Goal: Task Accomplishment & Management: Use online tool/utility

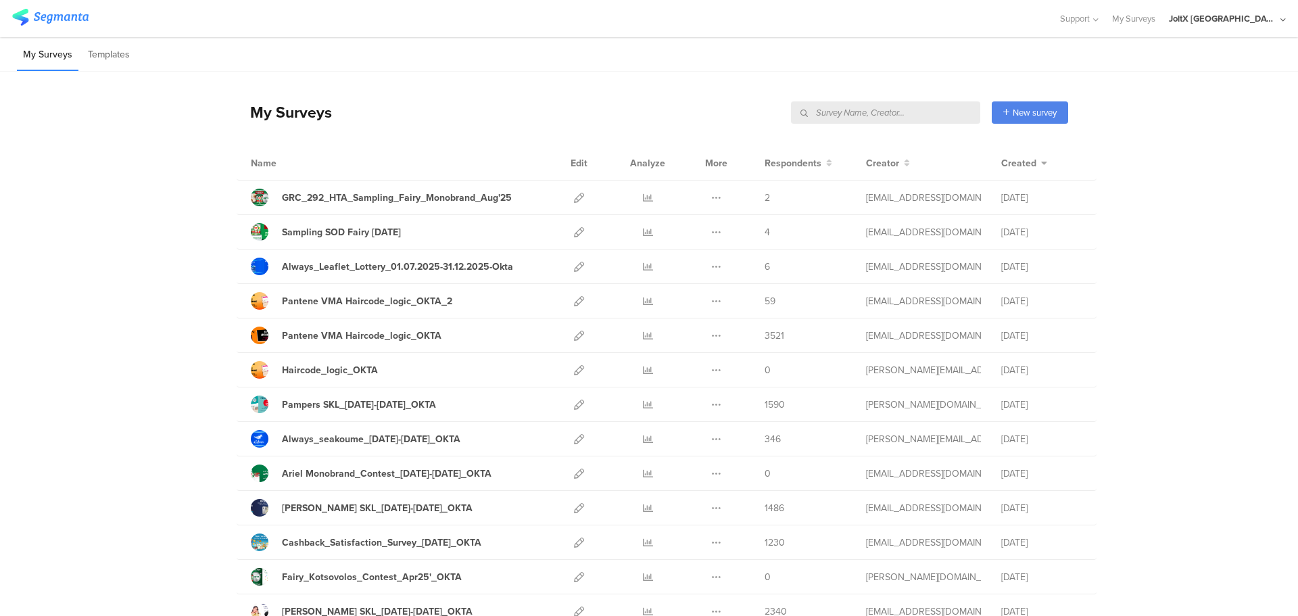
click at [915, 113] on input "text" at bounding box center [885, 112] width 189 height 22
type input "okta"
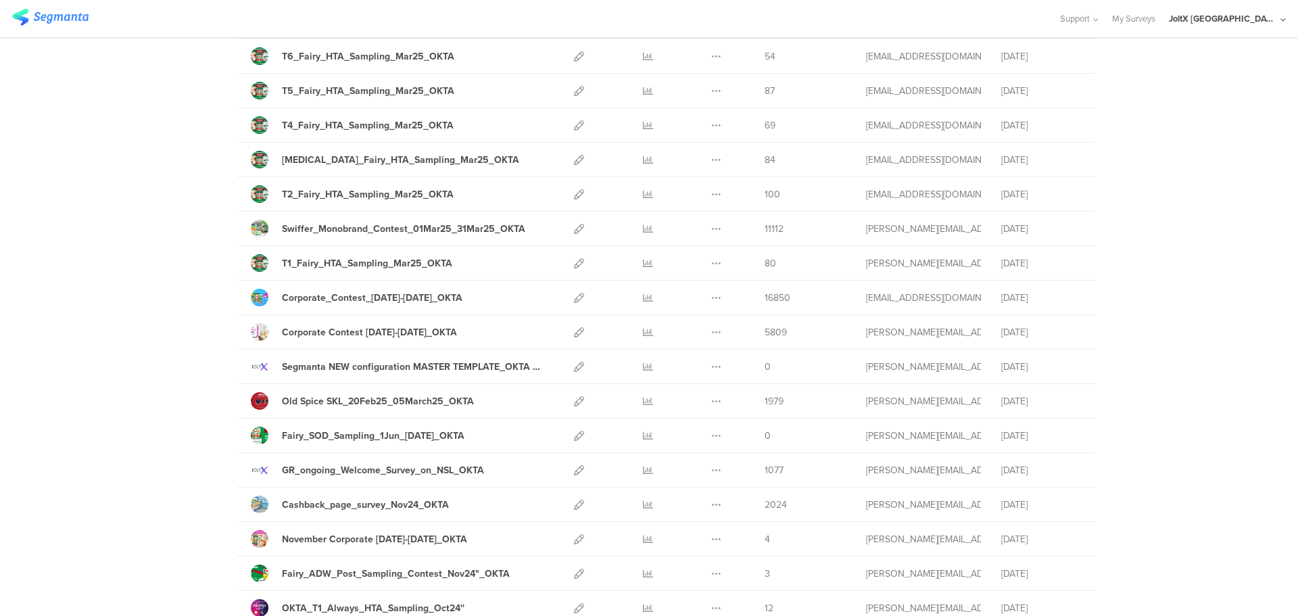
scroll to position [1014, 0]
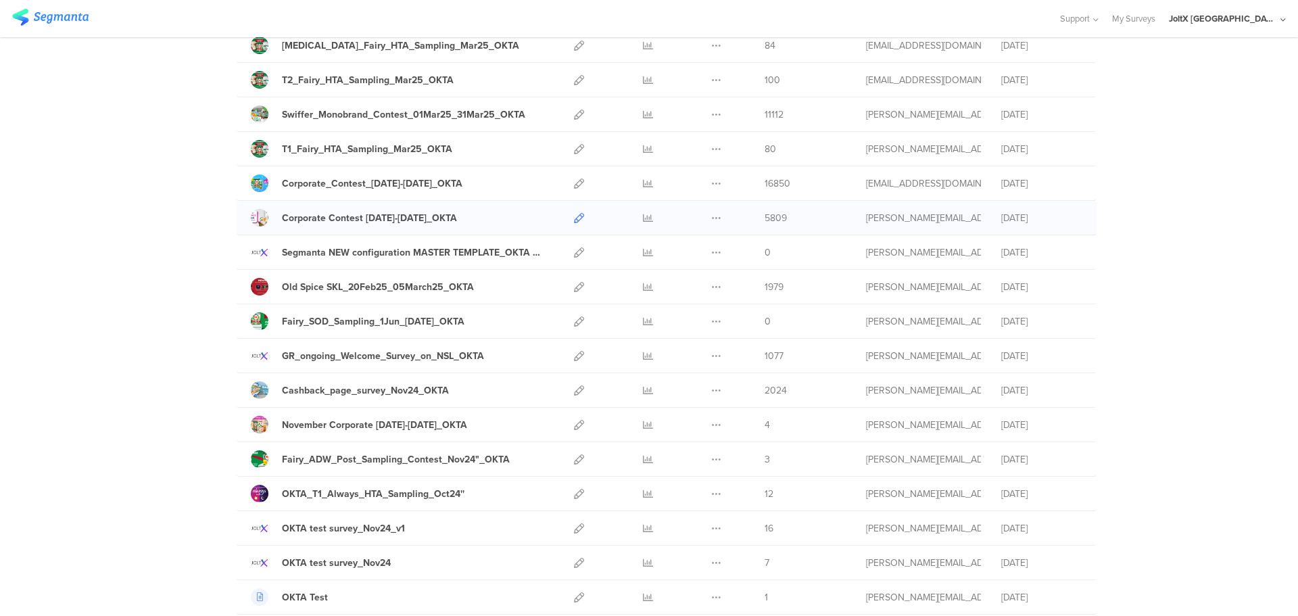
click at [577, 214] on icon at bounding box center [579, 218] width 10 height 10
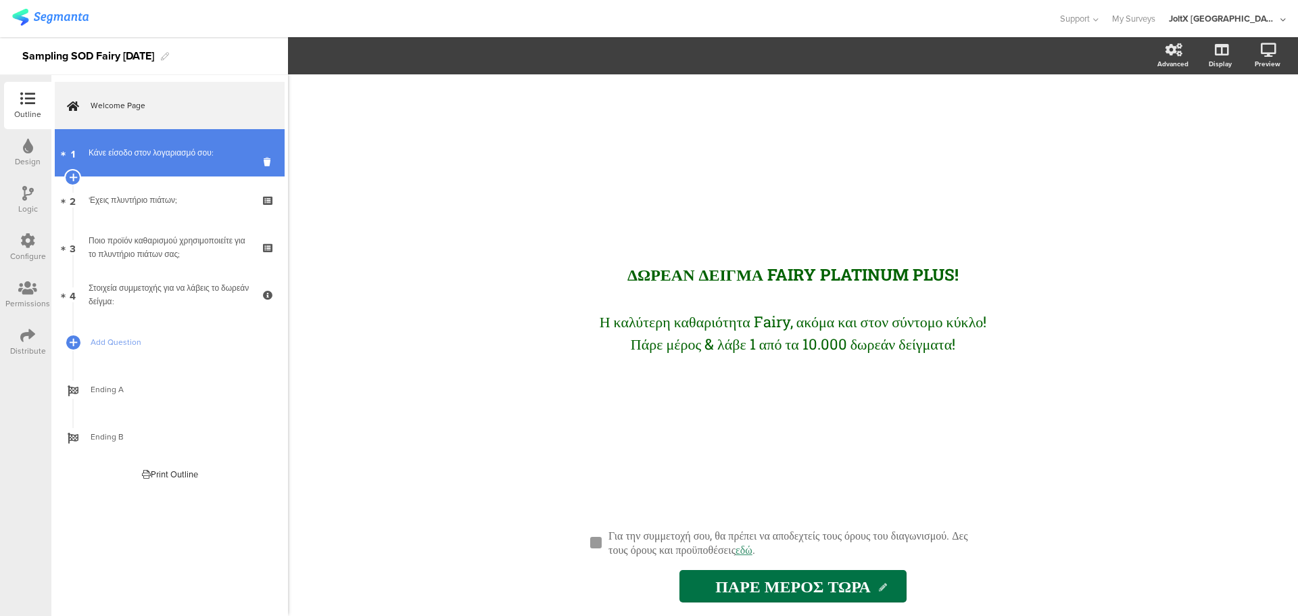
click at [194, 158] on div "Κάνε είσοδο στον λογαριασμό σου:" at bounding box center [170, 153] width 162 height 14
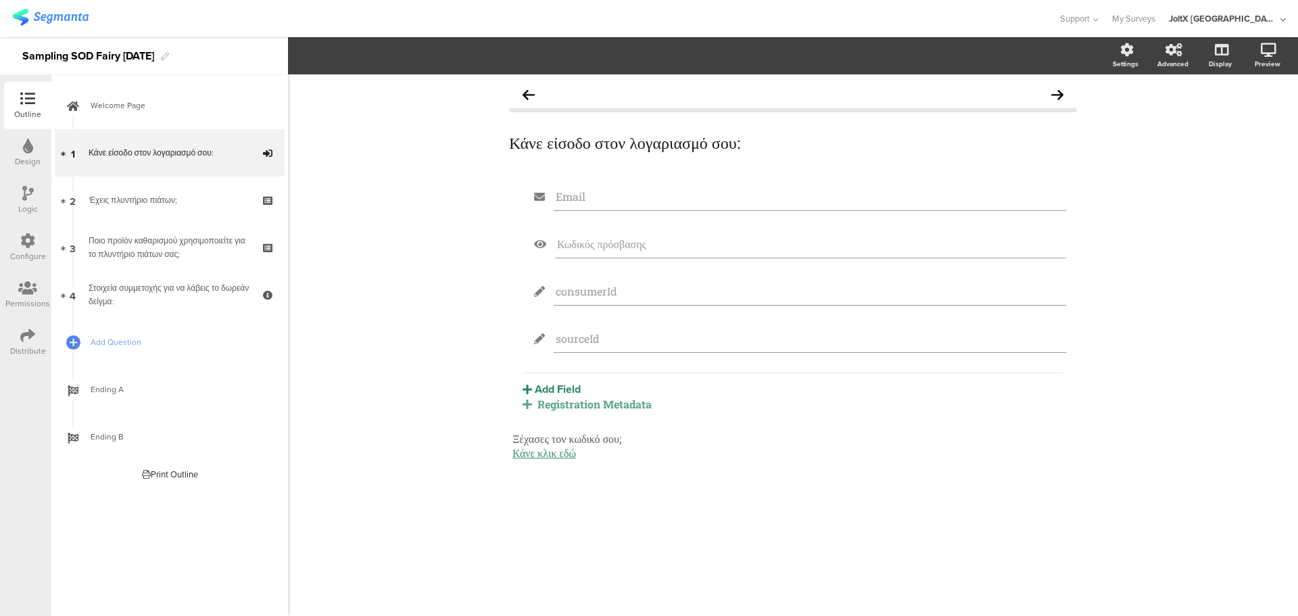
click at [629, 402] on div "Registration Metadata" at bounding box center [793, 404] width 541 height 14
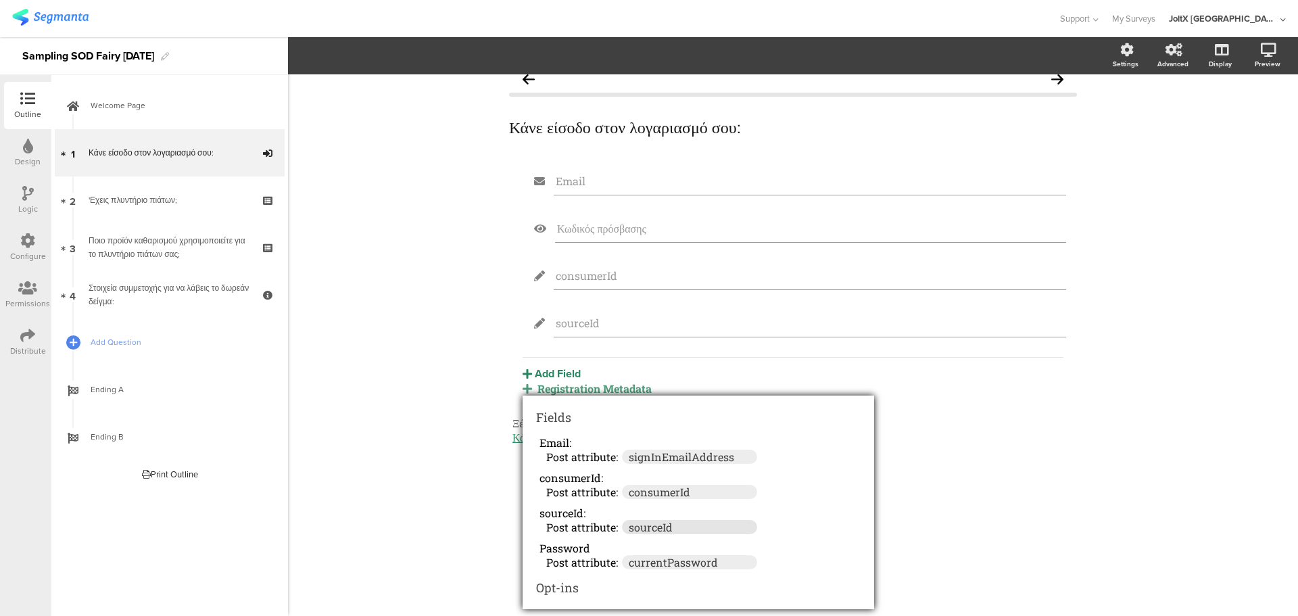
scroll to position [22, 0]
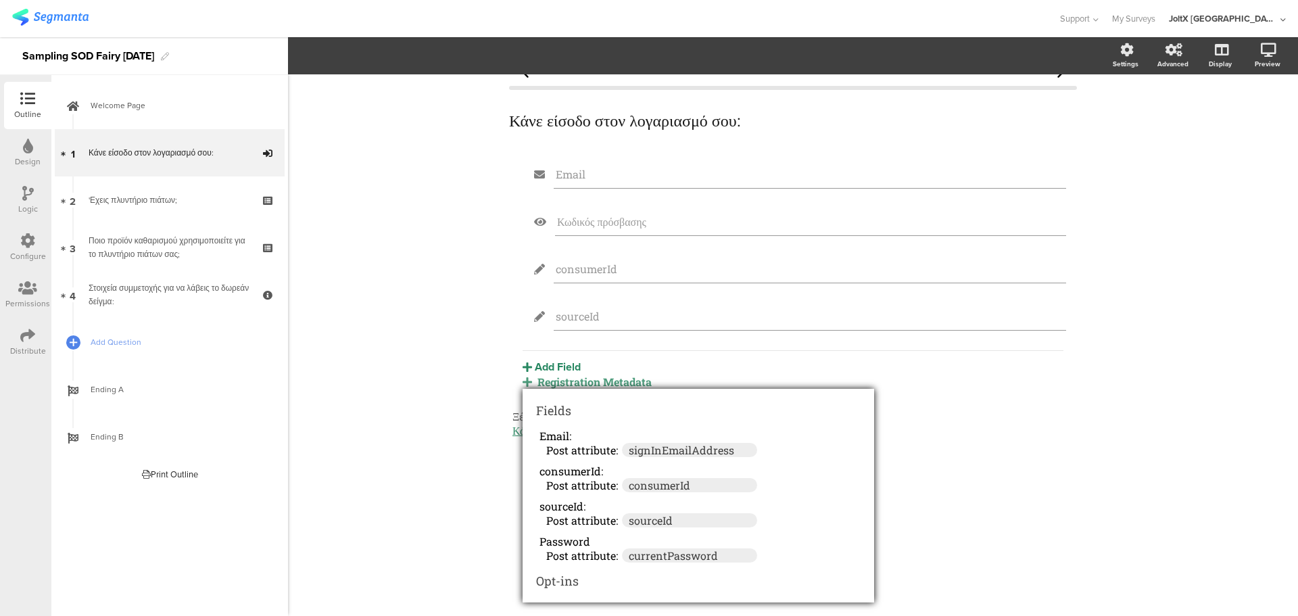
click at [426, 467] on div "Κάνε είσοδο στον λογαριασμό σου: Κάνε είσοδο στον λογαριασμό σου: Email Κωδικός…" at bounding box center [793, 344] width 1010 height 541
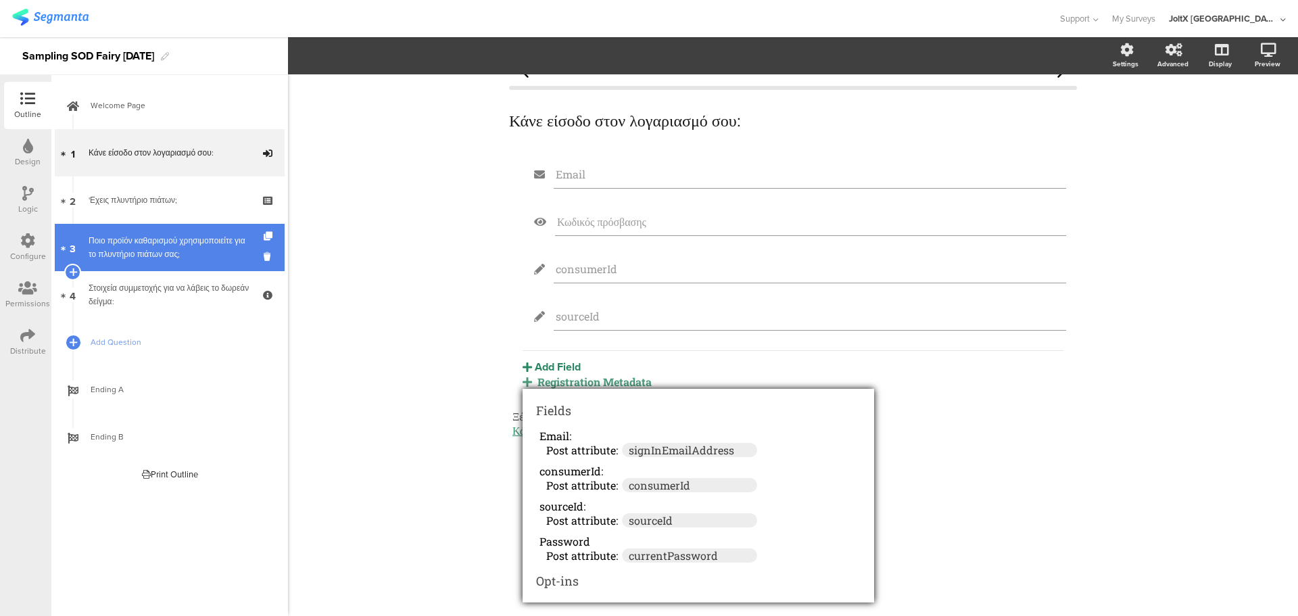
scroll to position [0, 0]
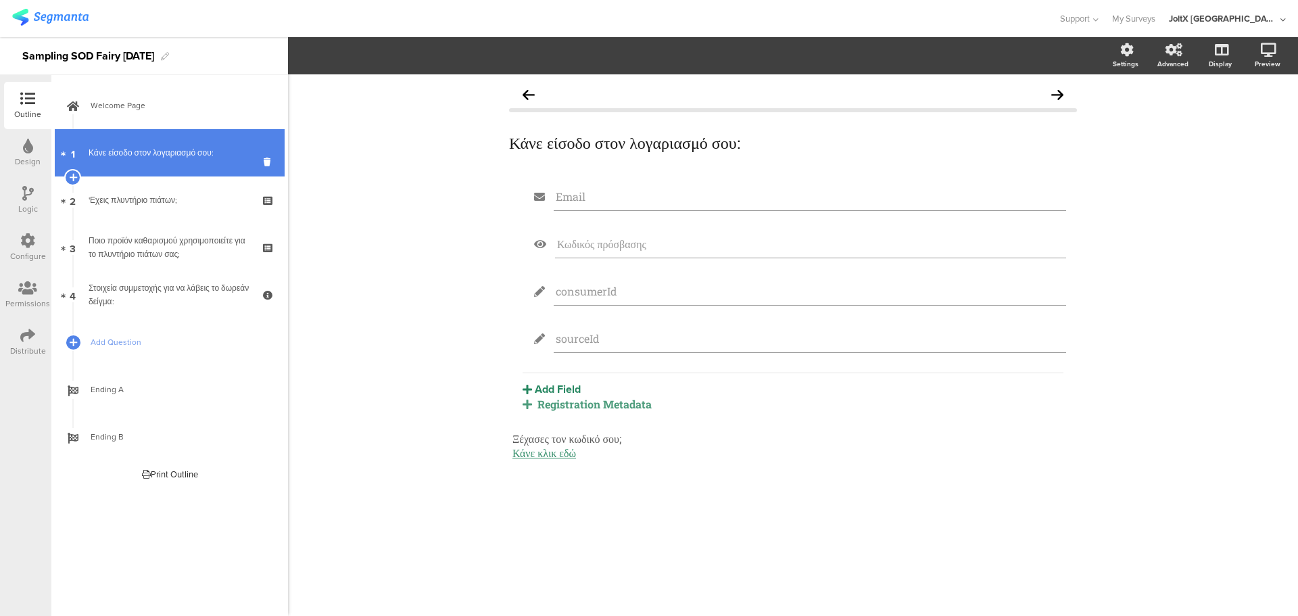
click at [216, 171] on link "1 Κάνε είσοδο στον λογαριασμό σου:" at bounding box center [170, 152] width 230 height 47
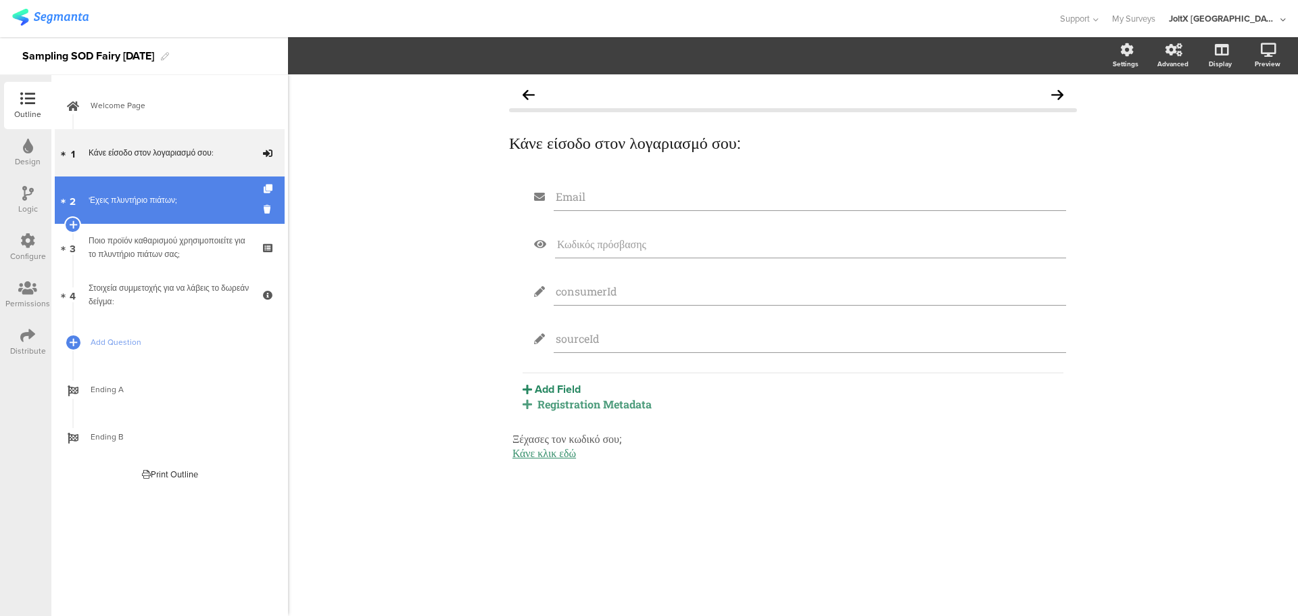
click at [202, 198] on div "'Εχεις πλυντήριο πιάτων;" at bounding box center [170, 200] width 162 height 14
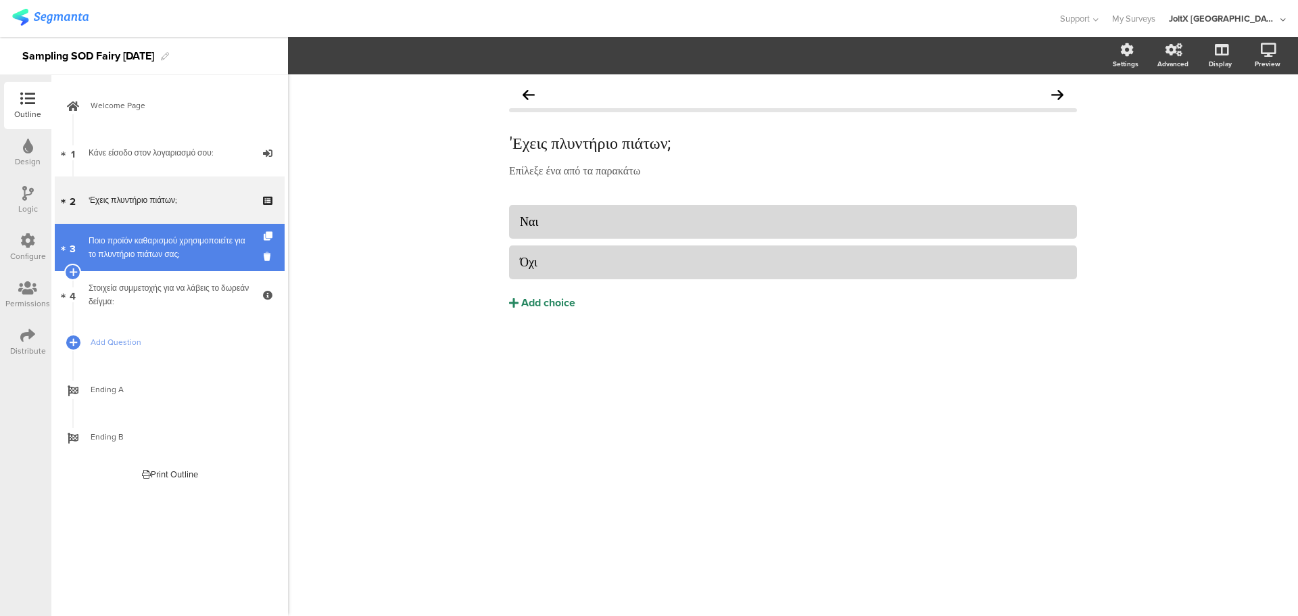
click at [189, 232] on link "3 Ποιο προϊόν καθαρισμού χρησιμοποιείτε για το πλυντήριο πιάτων σας;" at bounding box center [170, 247] width 230 height 47
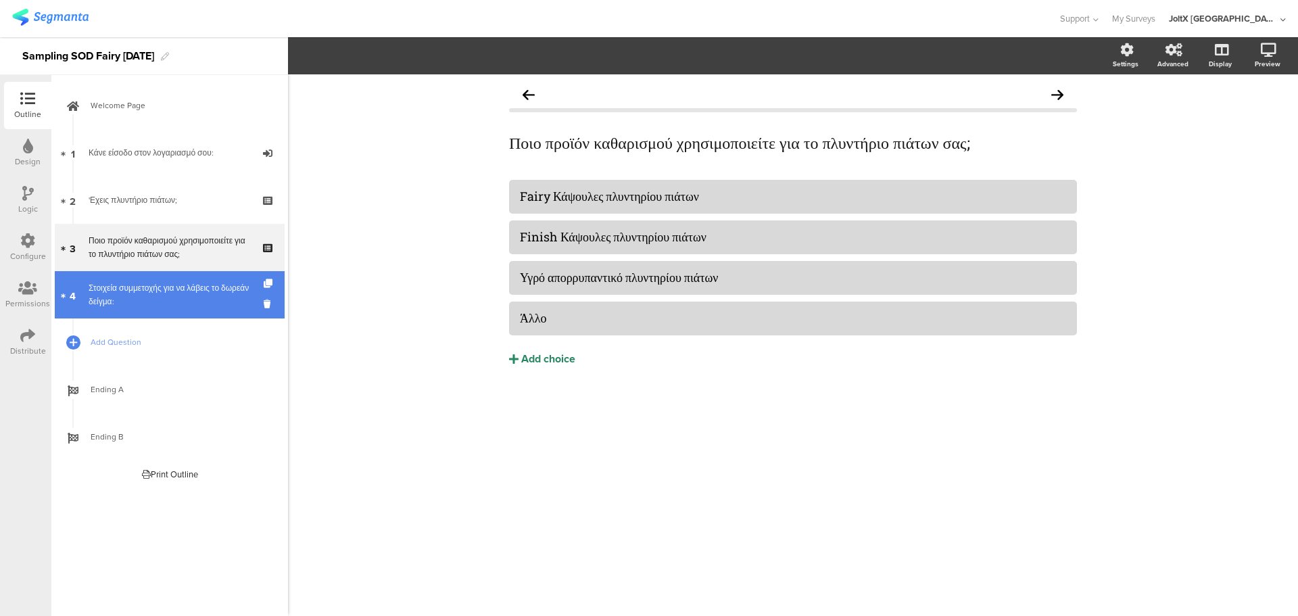
click at [156, 282] on div "Στοιχεία συμμετοχής για να λάβεις το δωρεάν δείγμα:" at bounding box center [170, 294] width 162 height 27
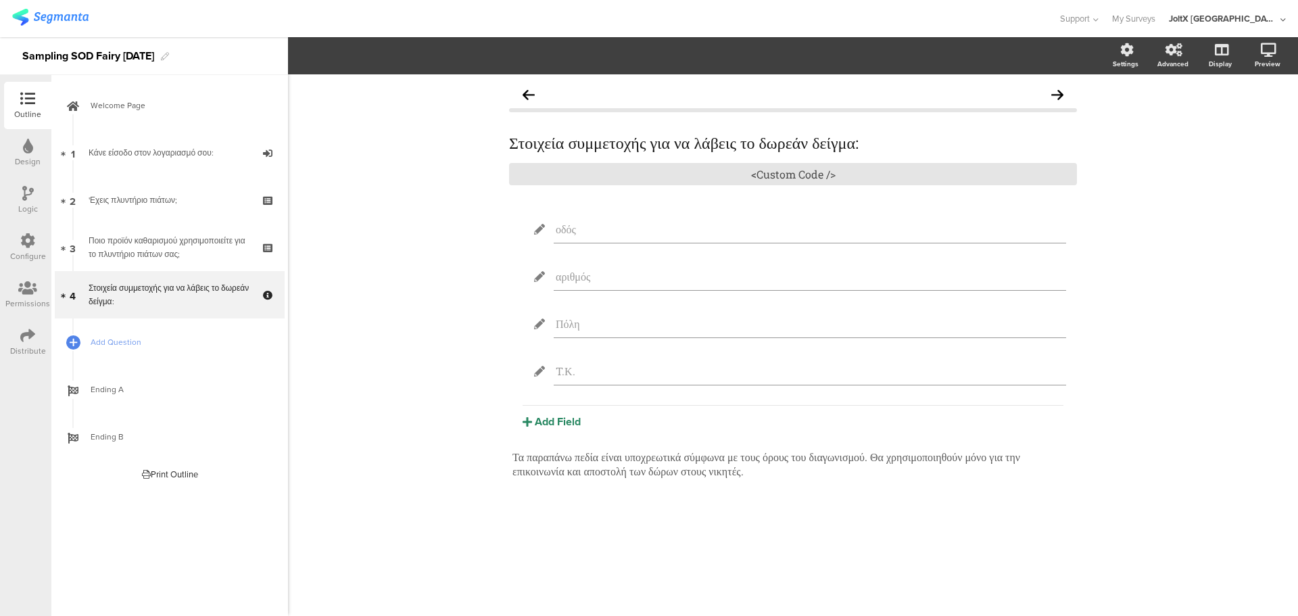
click at [18, 180] on div "Logic" at bounding box center [27, 199] width 47 height 47
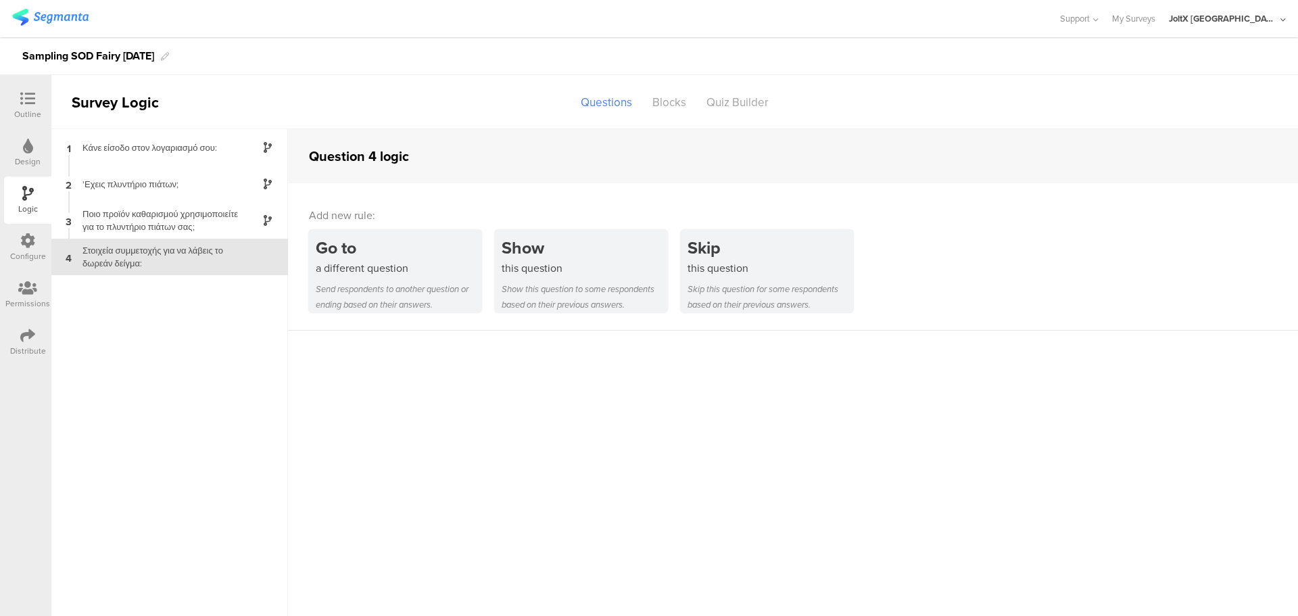
click at [27, 241] on icon at bounding box center [27, 240] width 15 height 15
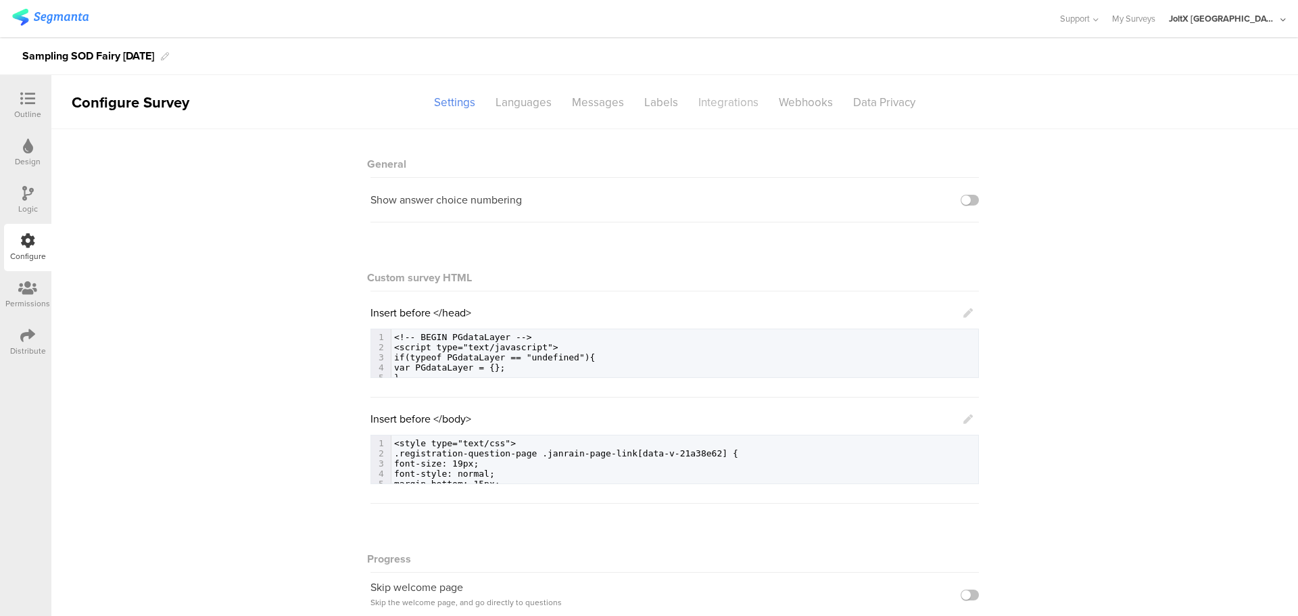
click at [705, 107] on div "Integrations" at bounding box center [728, 103] width 80 height 24
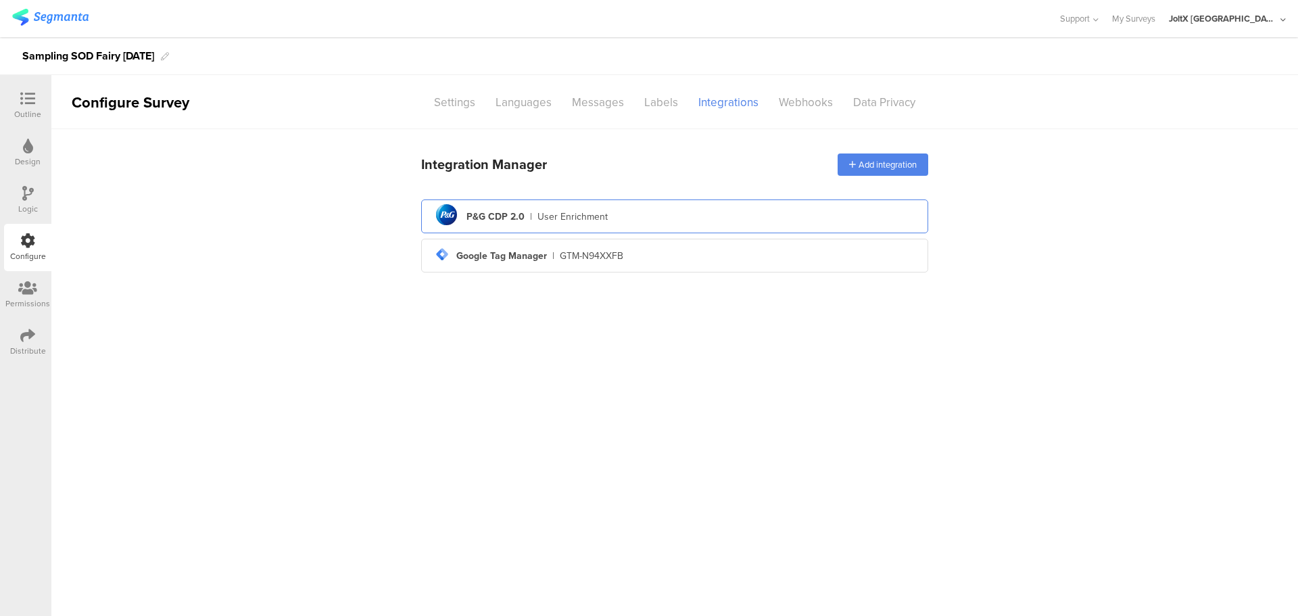
click at [635, 206] on div "pg logo P&G CDP 2.0 | User Enrichment" at bounding box center [674, 216] width 485 height 33
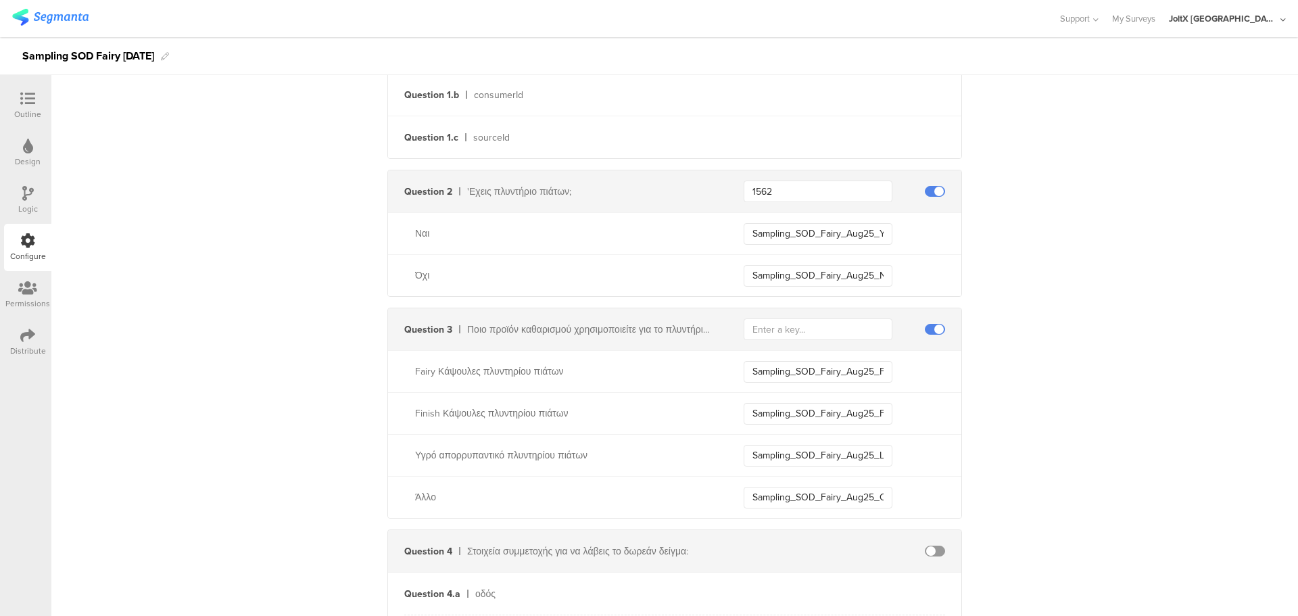
scroll to position [541, 0]
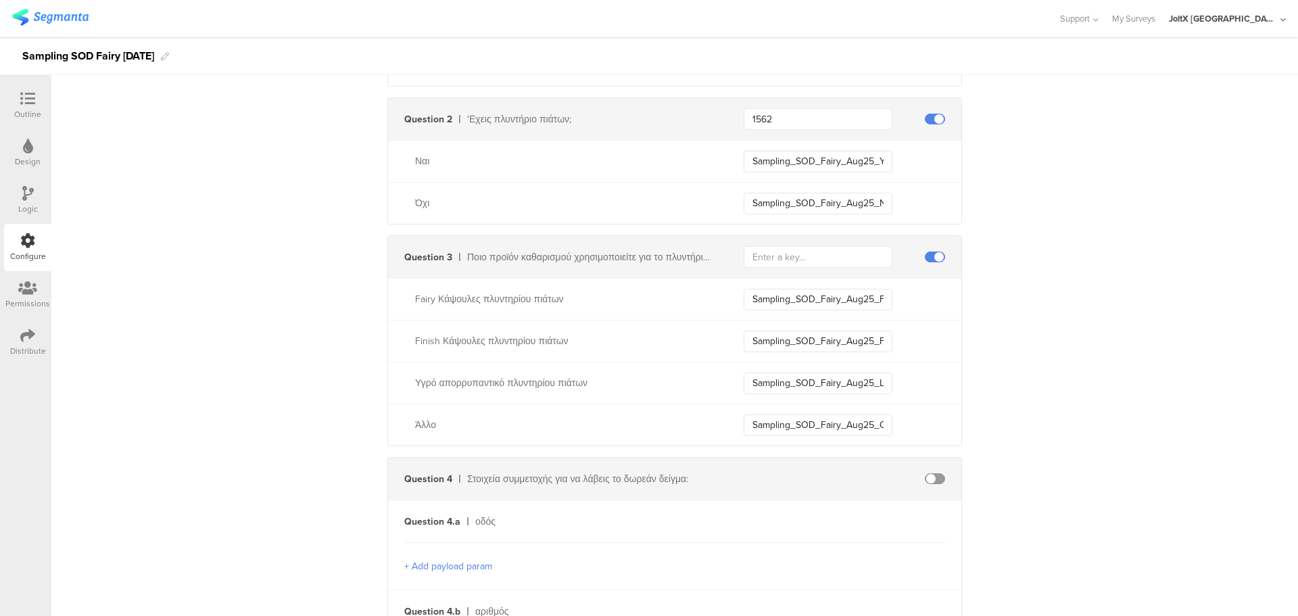
click at [603, 283] on div "Fairy Κάψουλες πλυντηρίου πιάτων Sampling_SOD_Fairy_Aug25_Fairy" at bounding box center [674, 299] width 573 height 42
click at [627, 260] on div "Ποιο προϊόν καθαρισμού χρησιμοποιείτε για το πλυντήριο πιάτων σας;" at bounding box center [589, 257] width 244 height 14
click at [747, 258] on input "text" at bounding box center [818, 257] width 149 height 22
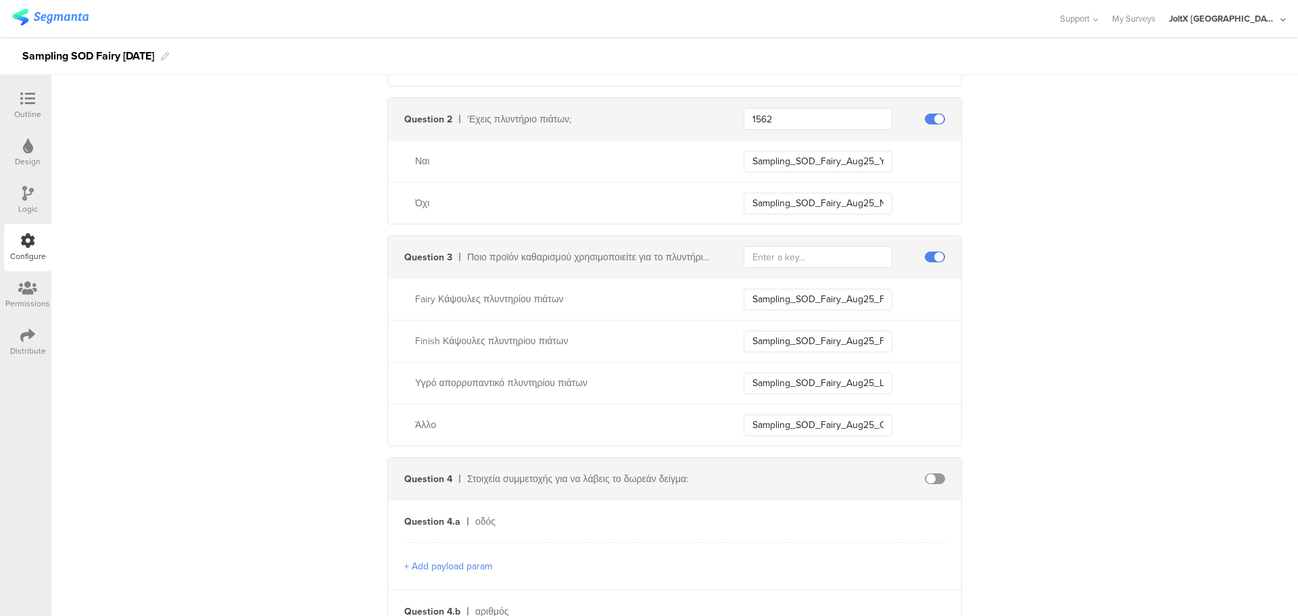
drag, startPoint x: 793, startPoint y: 274, endPoint x: 900, endPoint y: 25, distance: 271.3
click at [793, 274] on div "Question 3 Ποιο προϊόν καθαρισμού χρησιμοποιείτε για το πλυντήριο πιάτων σας;" at bounding box center [674, 257] width 573 height 42
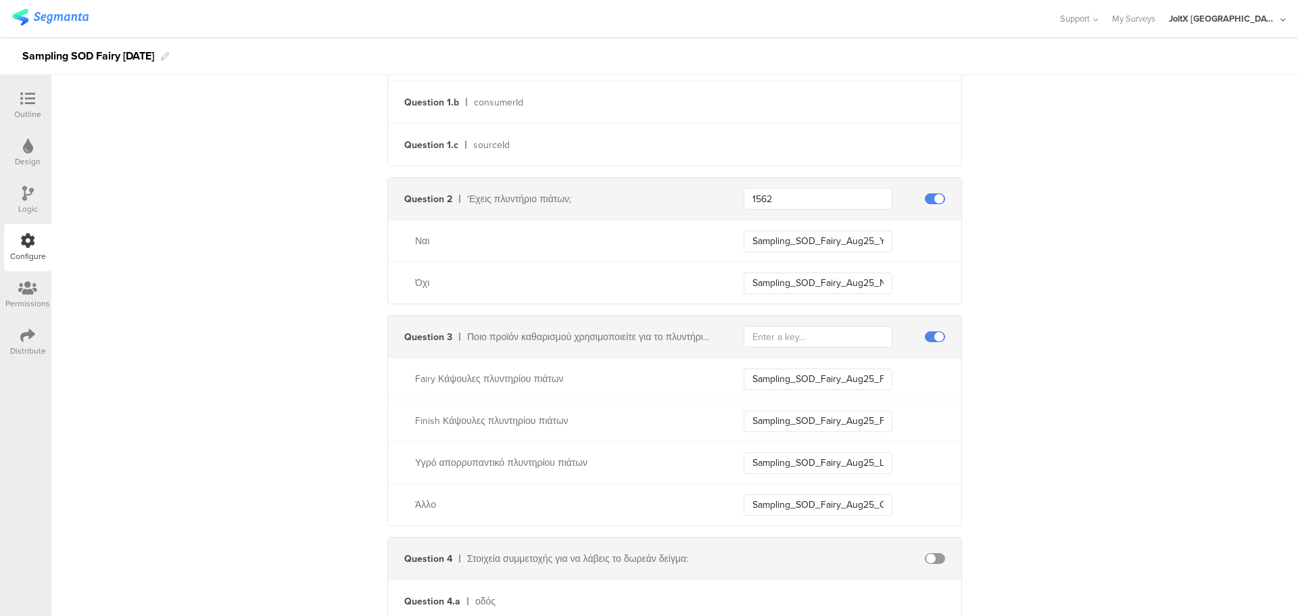
scroll to position [494, 0]
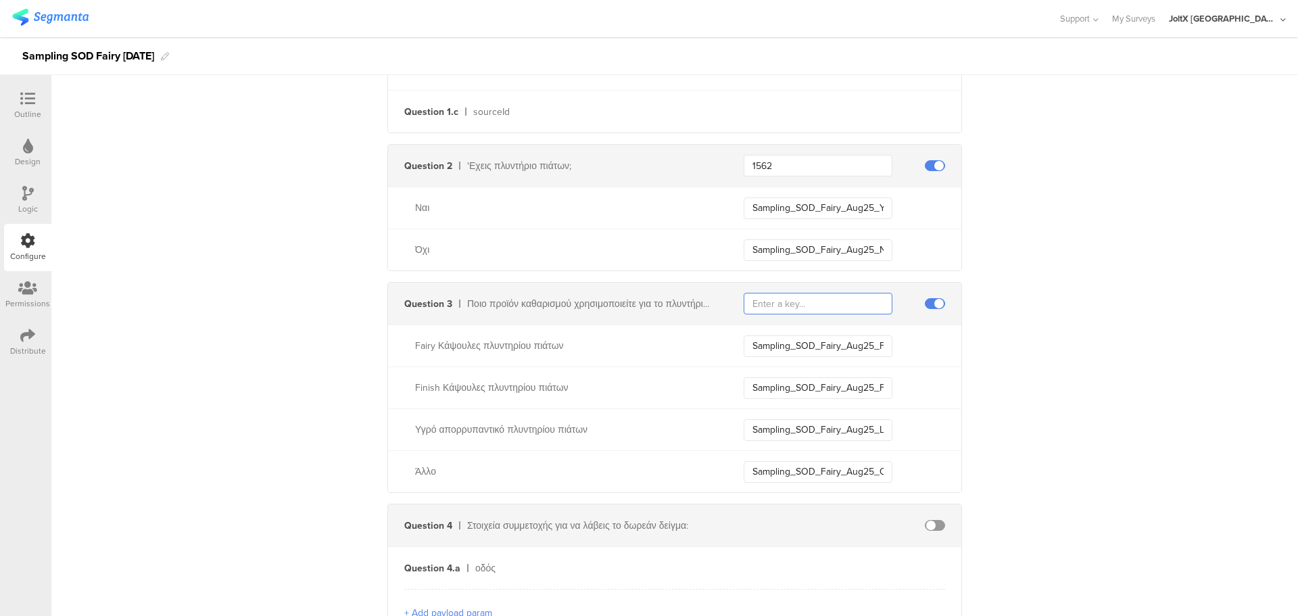
click at [823, 301] on input "text" at bounding box center [818, 304] width 149 height 22
type input "2424"
click at [1088, 300] on div "Send data at the end Static traits Key countryCode Value GRC Add Field Send eve…" at bounding box center [674, 345] width 1246 height 1420
click at [860, 212] on input "Sampling_SOD_Fairy_Aug25_Yes" at bounding box center [818, 208] width 149 height 22
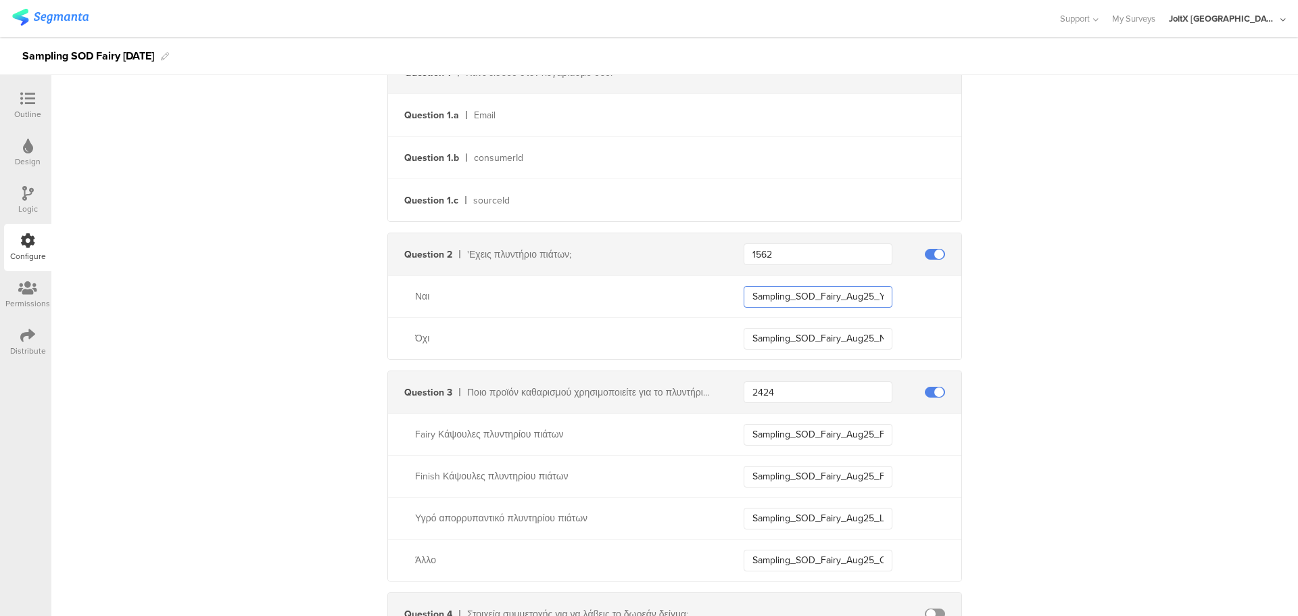
scroll to position [0, 11]
drag, startPoint x: 842, startPoint y: 297, endPoint x: 893, endPoint y: 296, distance: 50.7
click at [893, 296] on div "Sampling_SOD_Fairy_Aug25_Yes" at bounding box center [853, 297] width 218 height 22
click at [892, 296] on div "Sampling_SOD_Fairy_Aug25_Yes" at bounding box center [853, 297] width 218 height 22
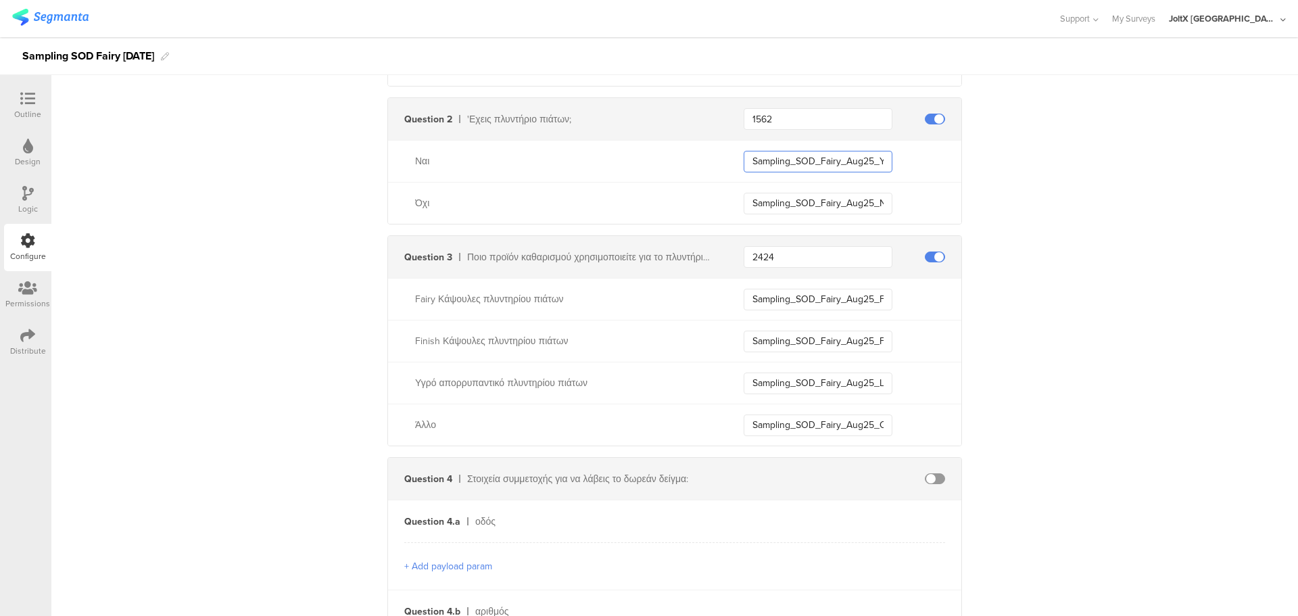
drag, startPoint x: 846, startPoint y: 160, endPoint x: 716, endPoint y: 164, distance: 129.8
click at [716, 164] on div "Ναι Sampling_SOD_Fairy_Aug25_Yes" at bounding box center [674, 161] width 573 height 42
click at [798, 160] on input "Sampling_SOD_Fairy_Aug25_Yes" at bounding box center [818, 162] width 149 height 22
click at [41, 331] on div "Distribute" at bounding box center [27, 341] width 47 height 47
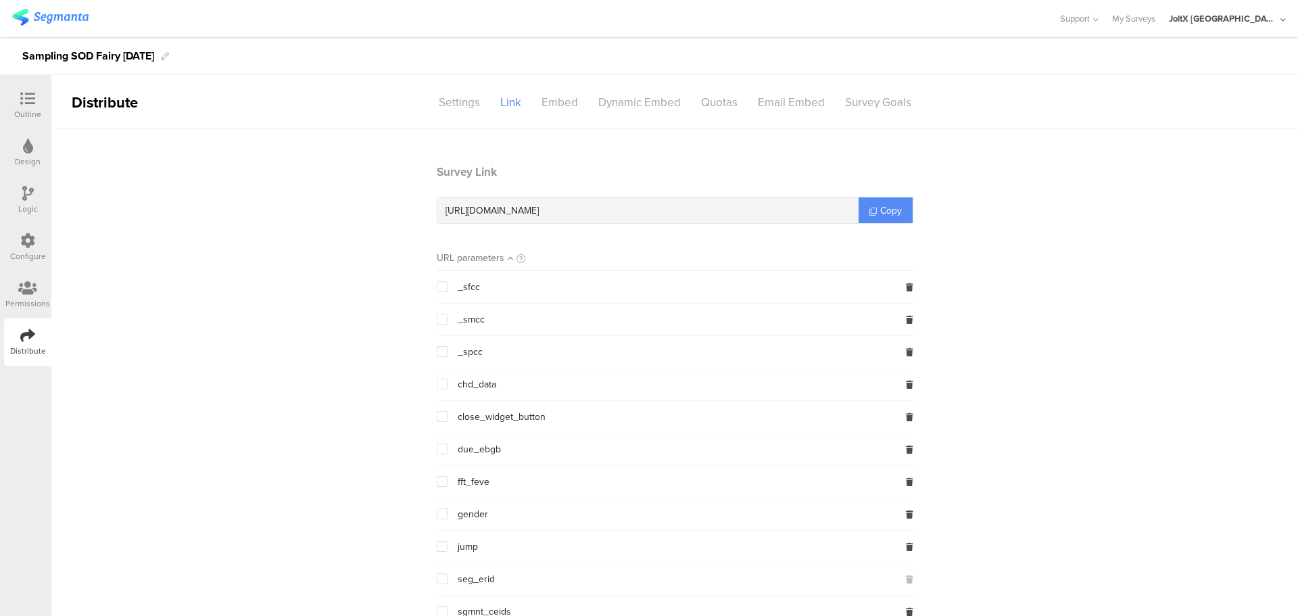
click at [888, 209] on span "Copy" at bounding box center [891, 210] width 22 height 14
click at [22, 112] on div "Outline" at bounding box center [27, 114] width 27 height 12
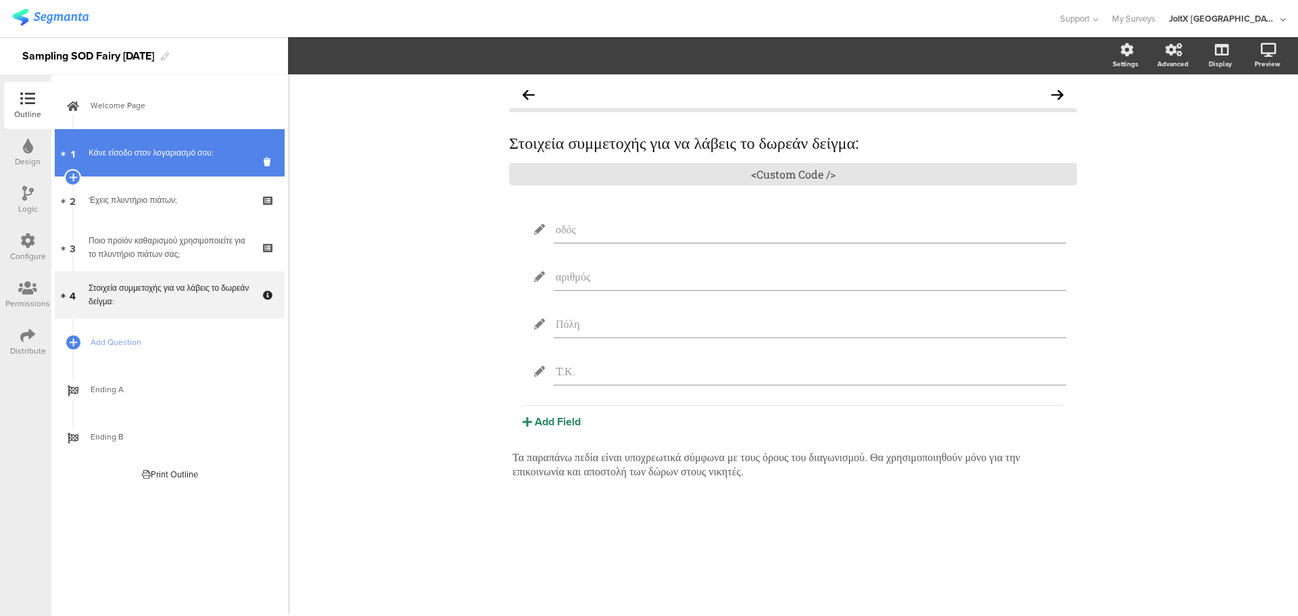
click at [143, 152] on div "Κάνε είσοδο στον λογαριασμό σου:" at bounding box center [170, 153] width 162 height 14
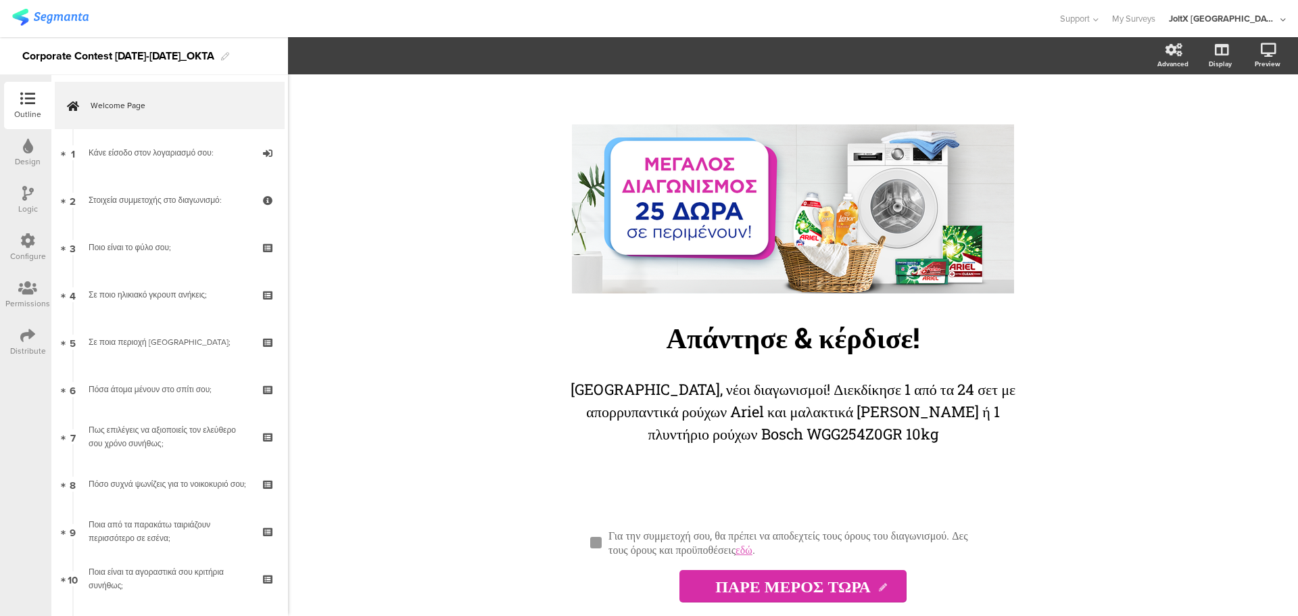
click at [24, 222] on div "Logic" at bounding box center [27, 199] width 47 height 47
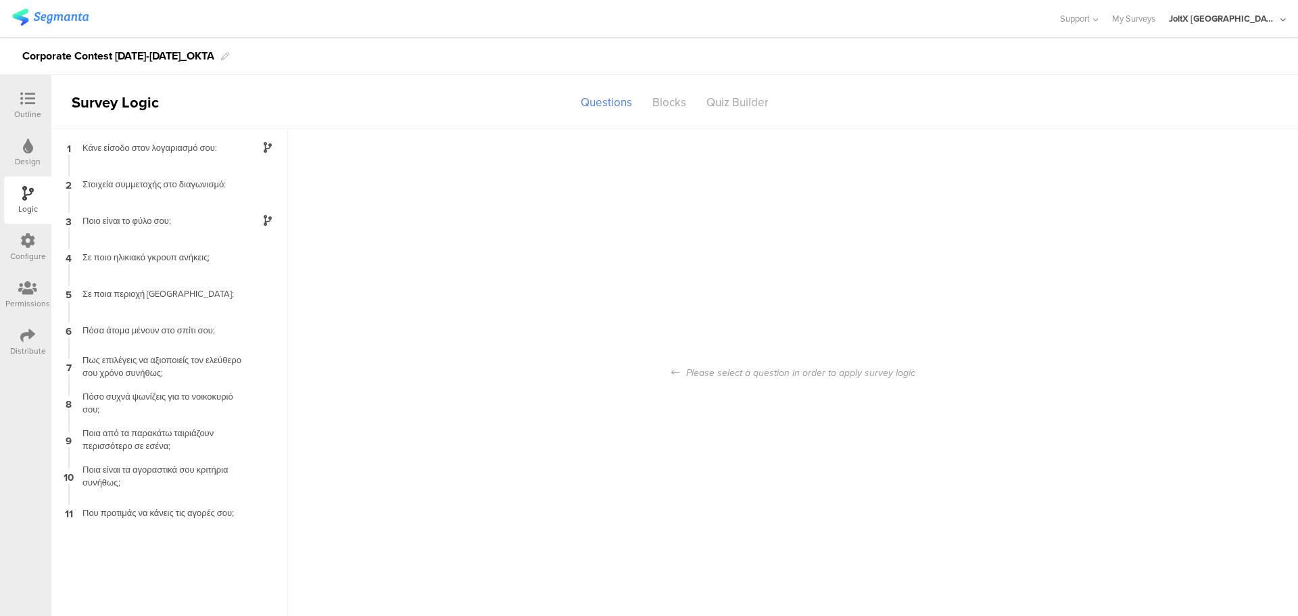
click at [25, 260] on div "Configure" at bounding box center [28, 256] width 36 height 12
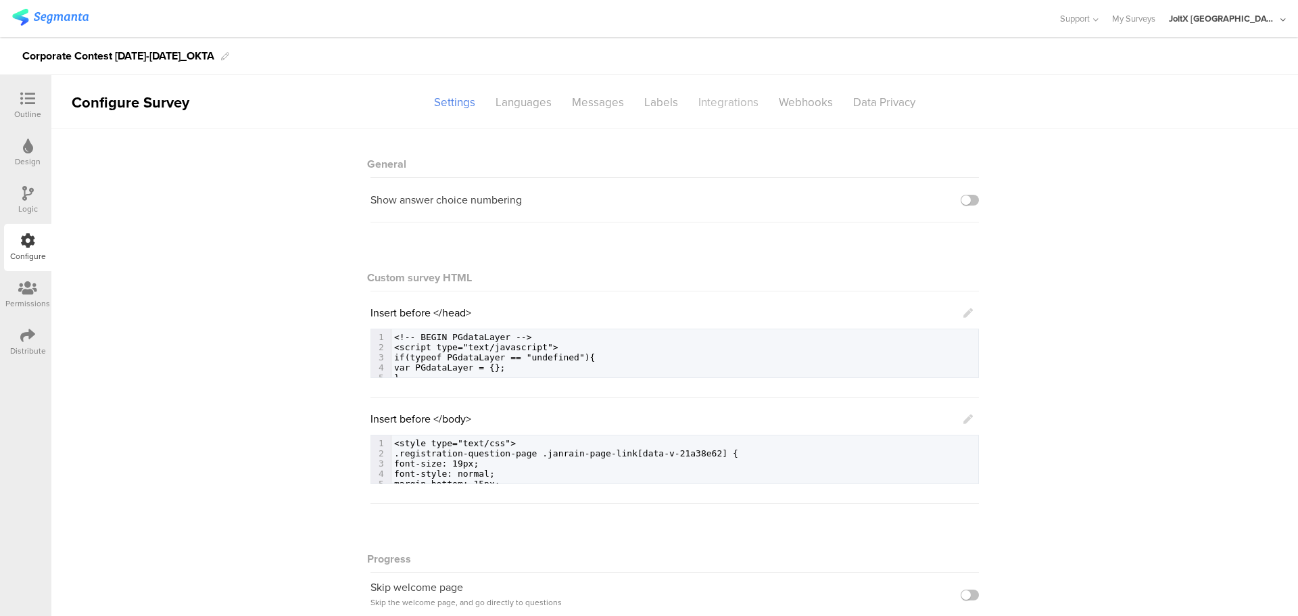
click at [745, 108] on div "Integrations" at bounding box center [728, 103] width 80 height 24
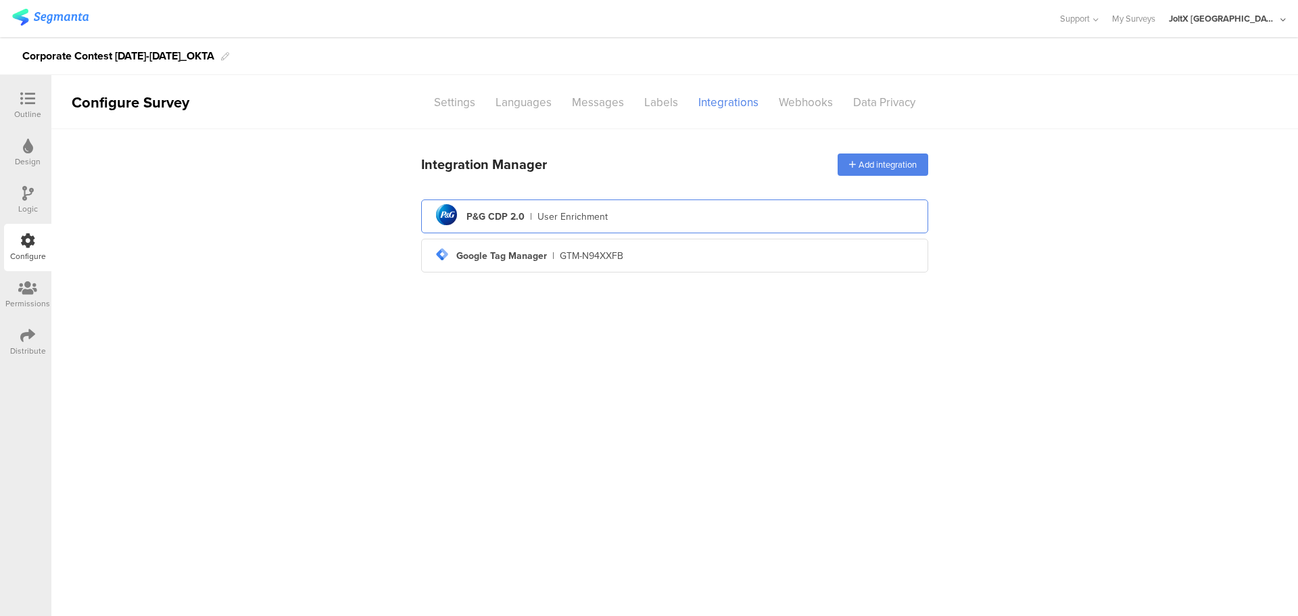
click at [558, 210] on div "User Enrichment" at bounding box center [572, 217] width 70 height 14
